Goal: Task Accomplishment & Management: Use online tool/utility

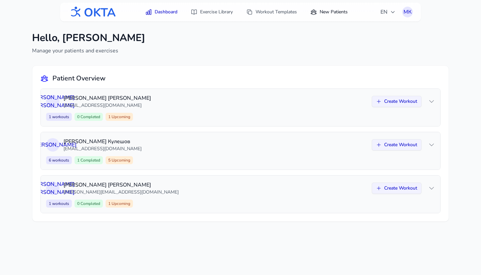
click at [329, 16] on link "New Patients" at bounding box center [328, 12] width 45 height 12
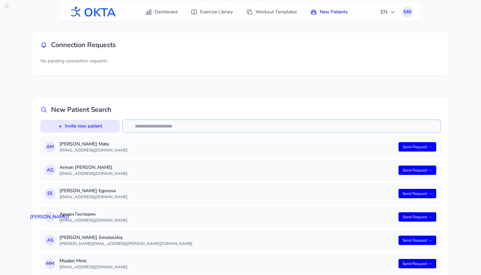
click at [142, 130] on input "text" at bounding box center [282, 126] width 318 height 13
click at [105, 124] on button "+ Invite new patient" at bounding box center [80, 126] width 79 height 12
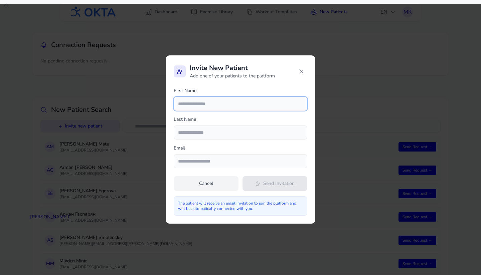
click at [231, 107] on input "text" at bounding box center [241, 104] width 134 height 14
type input "*******"
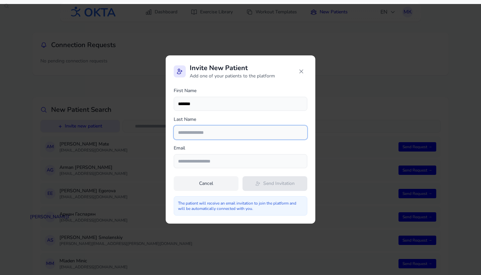
click at [238, 128] on input "text" at bounding box center [241, 133] width 134 height 14
type input "******"
click at [302, 70] on icon at bounding box center [301, 71] width 7 height 7
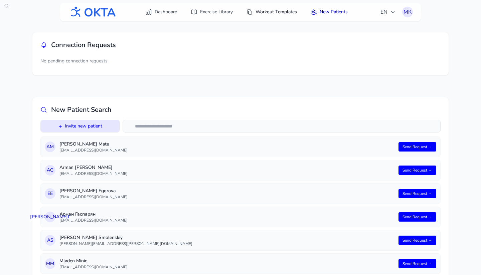
click at [269, 15] on link "Workout Templates" at bounding box center [271, 12] width 59 height 12
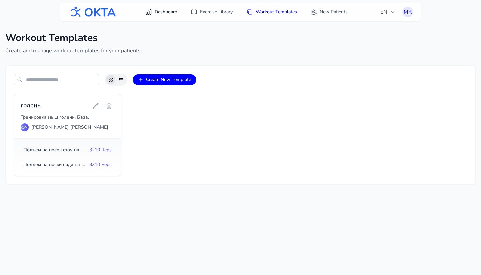
click at [163, 17] on link "Dashboard" at bounding box center [161, 12] width 40 height 12
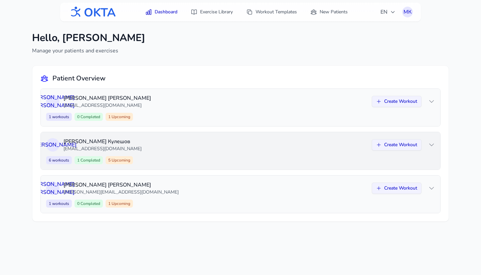
click at [223, 155] on div "Д К [PERSON_NAME] [EMAIL_ADDRESS][DOMAIN_NAME] Create Workout 6 workouts 1 Comp…" at bounding box center [241, 150] width 400 height 37
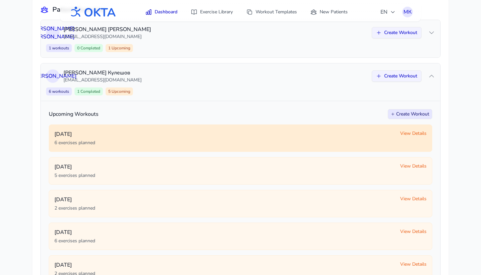
scroll to position [44, 0]
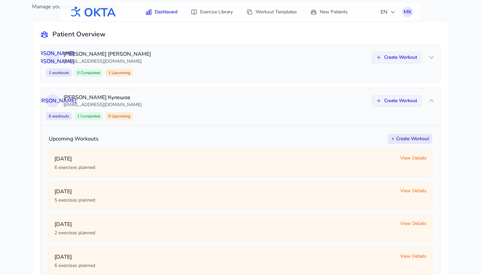
click at [403, 140] on button "Create Workout" at bounding box center [410, 139] width 44 height 10
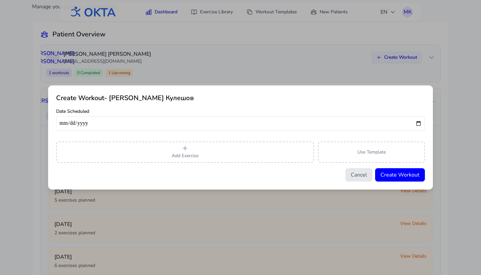
click at [357, 174] on button "Cancel" at bounding box center [358, 174] width 27 height 13
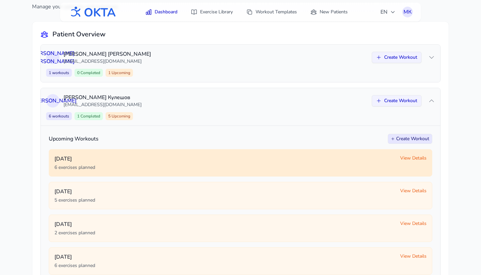
click at [389, 168] on div "6 exercises planned" at bounding box center [224, 167] width 340 height 7
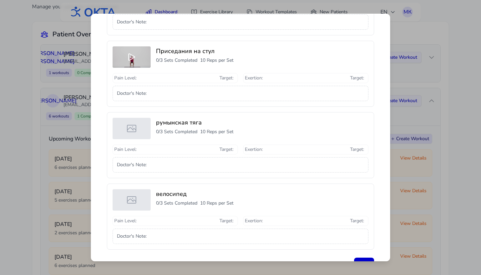
scroll to position [319, 0]
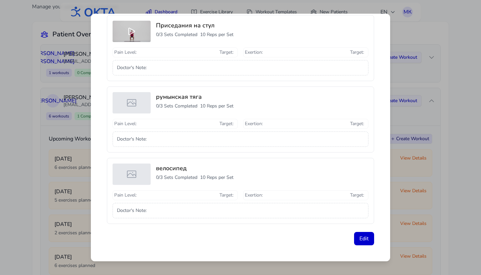
click at [427, 122] on div "Workout Details - [DATE] - [PERSON_NAME] Patient missed their workout Originall…" at bounding box center [240, 137] width 481 height 275
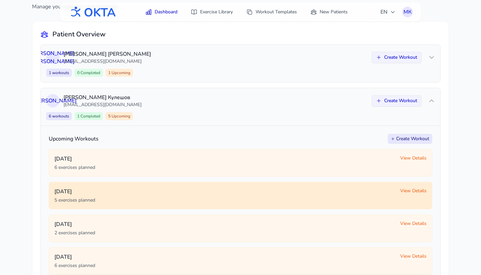
click at [366, 192] on p "[DATE]" at bounding box center [224, 192] width 340 height 8
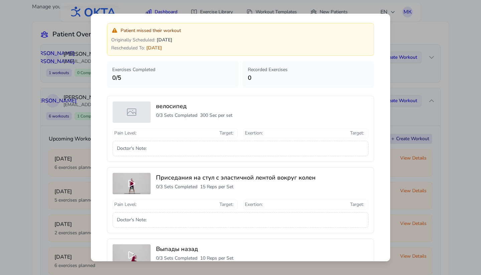
scroll to position [248, 0]
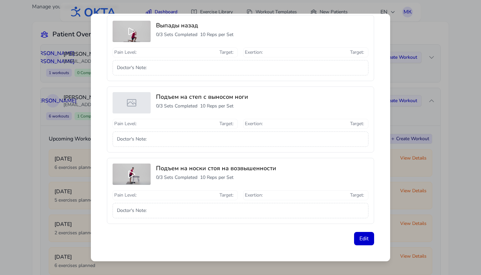
click at [422, 144] on div "Workout Details - [DATE] - [PERSON_NAME] Patient missed their workout Originall…" at bounding box center [240, 137] width 481 height 275
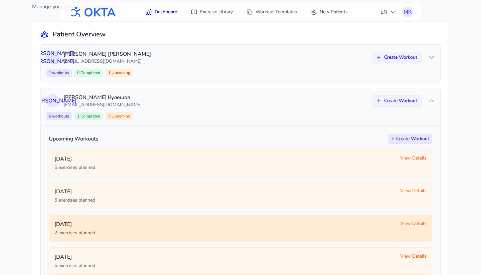
click at [329, 235] on div "2 exercises planned" at bounding box center [224, 233] width 340 height 7
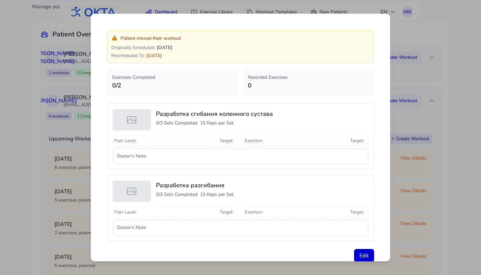
scroll to position [33, 0]
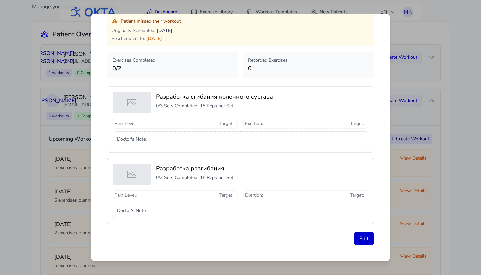
click at [404, 156] on div "Workout Details - [DATE] - [PERSON_NAME] Patient missed their workout Originall…" at bounding box center [240, 137] width 481 height 275
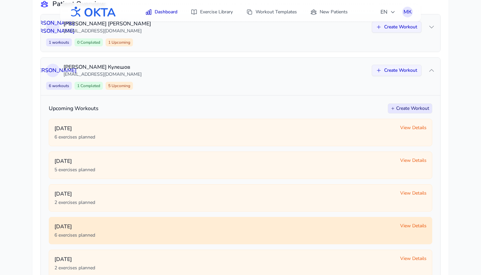
scroll to position [83, 0]
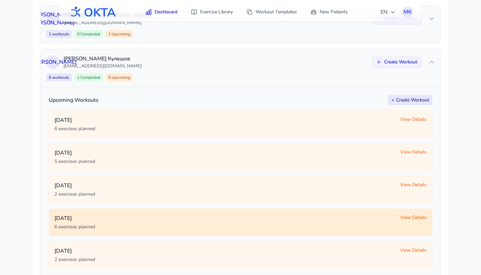
click at [289, 229] on div "6 exercises planned" at bounding box center [224, 227] width 340 height 7
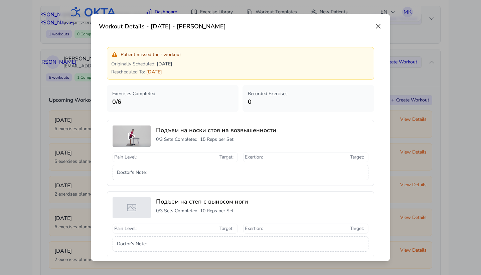
click at [418, 149] on div "Workout Details - [DATE] - [PERSON_NAME] Patient missed their workout Originall…" at bounding box center [240, 137] width 481 height 275
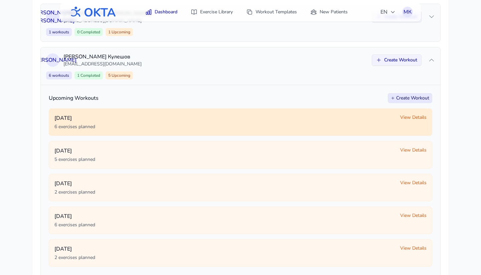
scroll to position [203, 0]
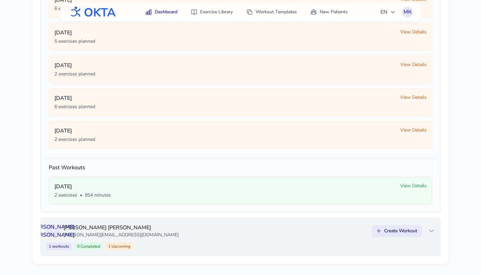
click at [389, 232] on button "Create Workout" at bounding box center [397, 231] width 50 height 11
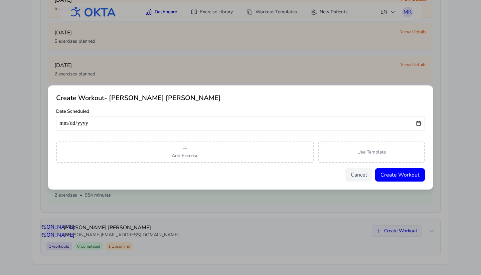
click at [231, 126] on input "date" at bounding box center [240, 123] width 369 height 15
